Goal: Book appointment/travel/reservation

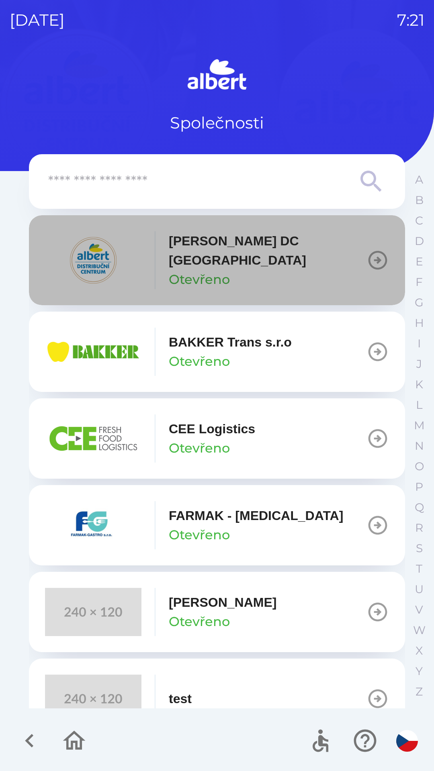
click at [369, 255] on icon "button" at bounding box center [377, 260] width 19 height 19
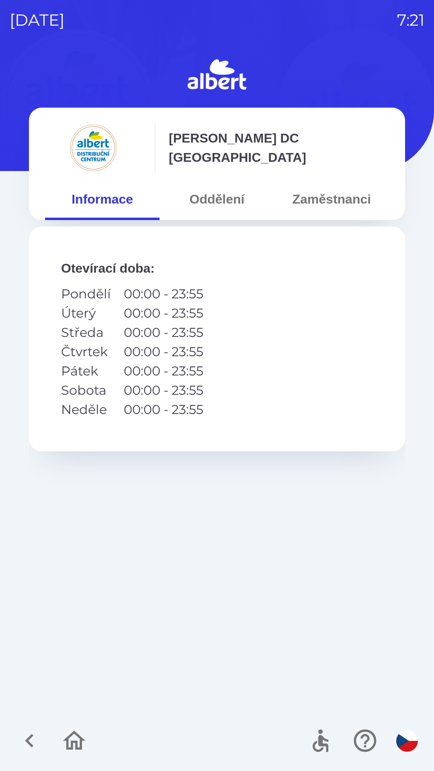
click at [334, 196] on button "Zaměstnanci" at bounding box center [331, 199] width 114 height 29
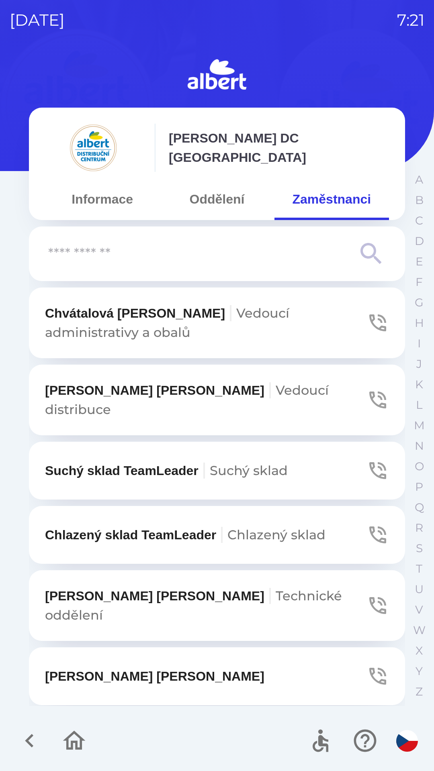
click at [369, 461] on icon "button" at bounding box center [377, 470] width 22 height 22
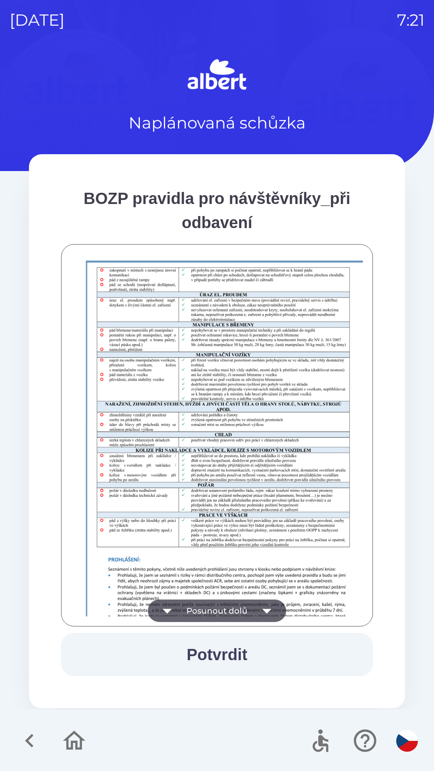
scroll to position [564, 0]
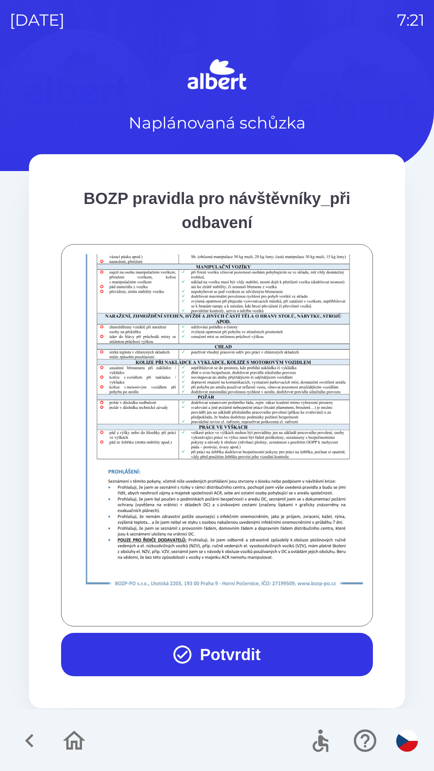
click at [219, 654] on button "Potvrdit" at bounding box center [217, 654] width 312 height 43
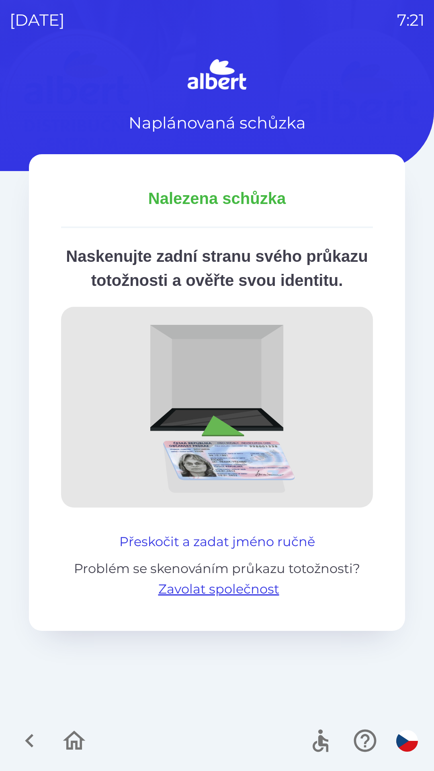
click at [252, 551] on button "Přeskočit a zadat jméno ručně" at bounding box center [217, 541] width 202 height 19
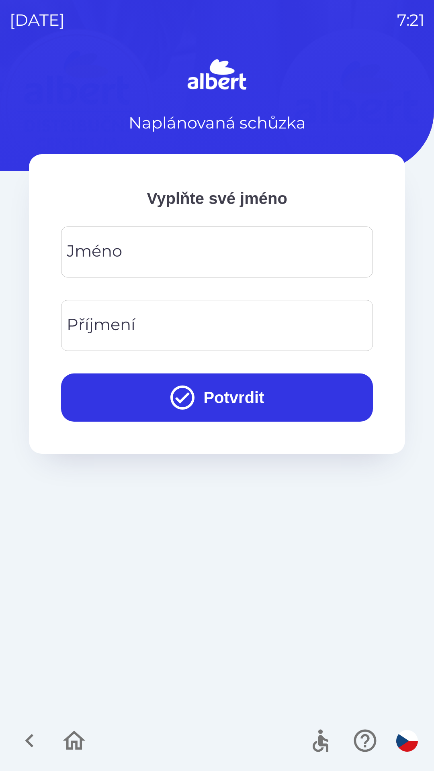
click at [235, 247] on input "Jméno" at bounding box center [217, 252] width 292 height 32
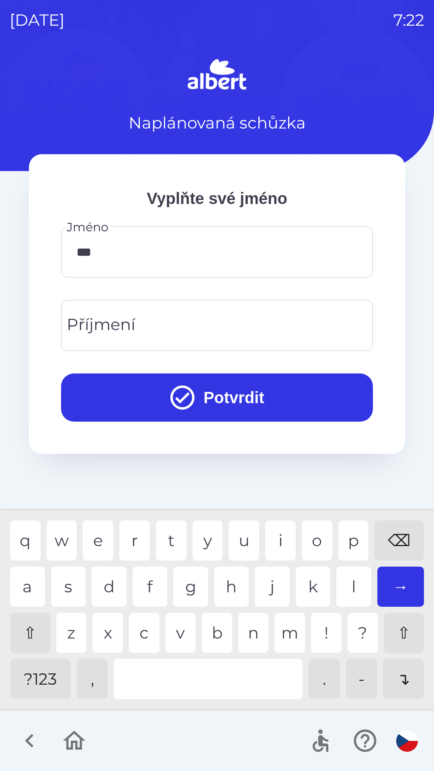
click at [65, 635] on div "z" at bounding box center [71, 633] width 31 height 40
click at [29, 575] on div "a" at bounding box center [27, 587] width 35 height 40
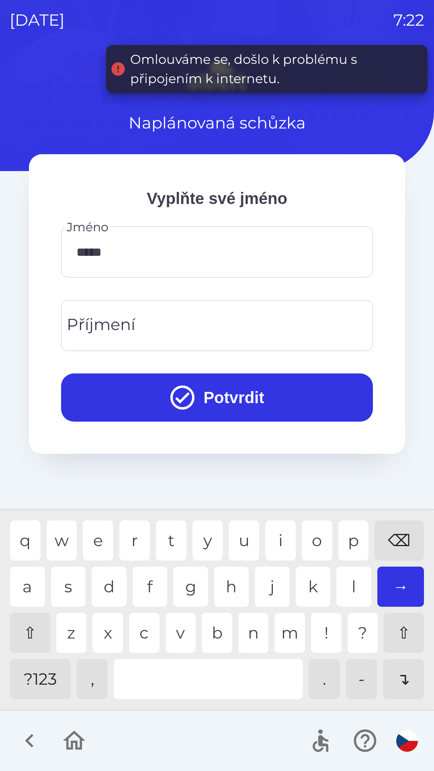
type input "******"
click at [163, 319] on input "Příjmení" at bounding box center [217, 326] width 292 height 32
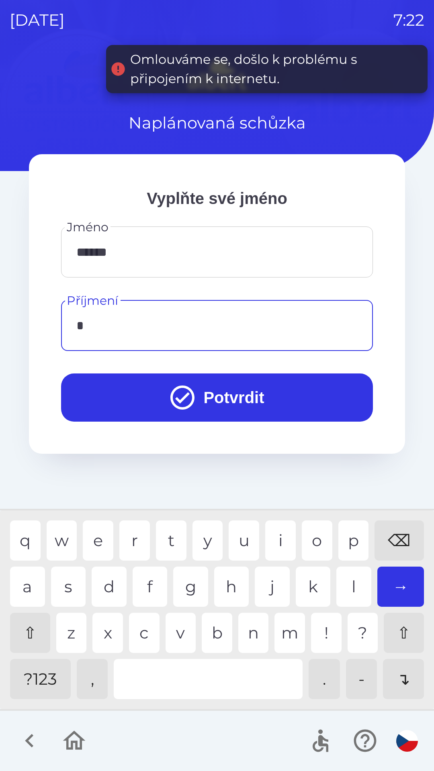
click at [66, 583] on div "s" at bounding box center [68, 587] width 35 height 40
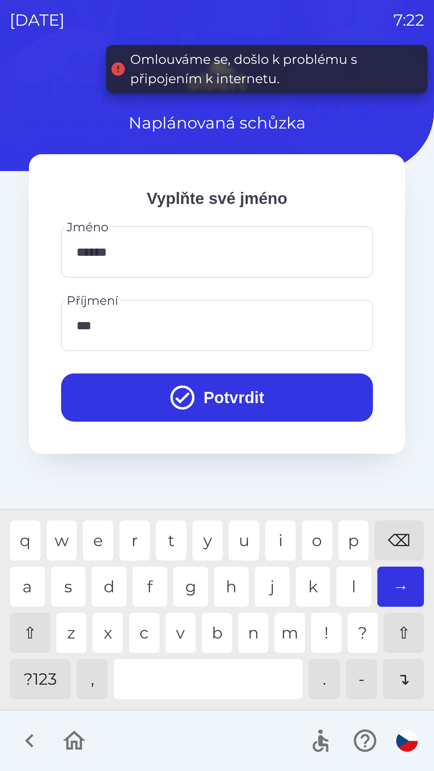
click at [275, 532] on div "i" at bounding box center [280, 540] width 31 height 40
click at [287, 633] on div "m" at bounding box center [289, 633] width 31 height 40
click at [23, 581] on div "a" at bounding box center [27, 587] width 35 height 40
click at [279, 539] on div "i" at bounding box center [280, 540] width 31 height 40
click at [179, 633] on div "v" at bounding box center [180, 633] width 31 height 40
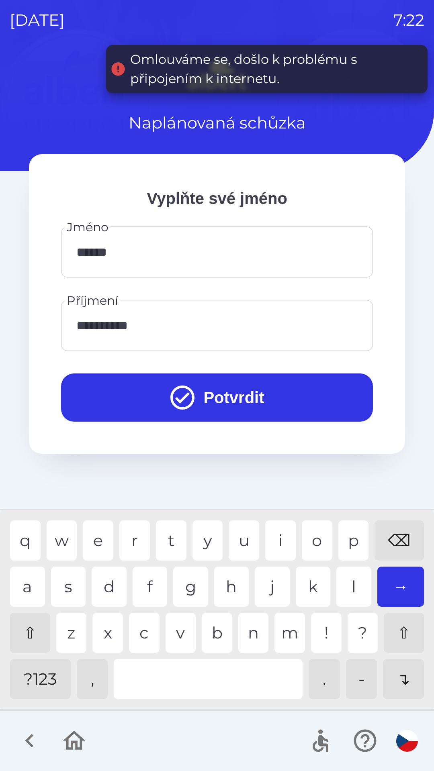
type input "**********"
click at [230, 402] on button "Potvrdit" at bounding box center [217, 397] width 312 height 48
